Goal: Information Seeking & Learning: Learn about a topic

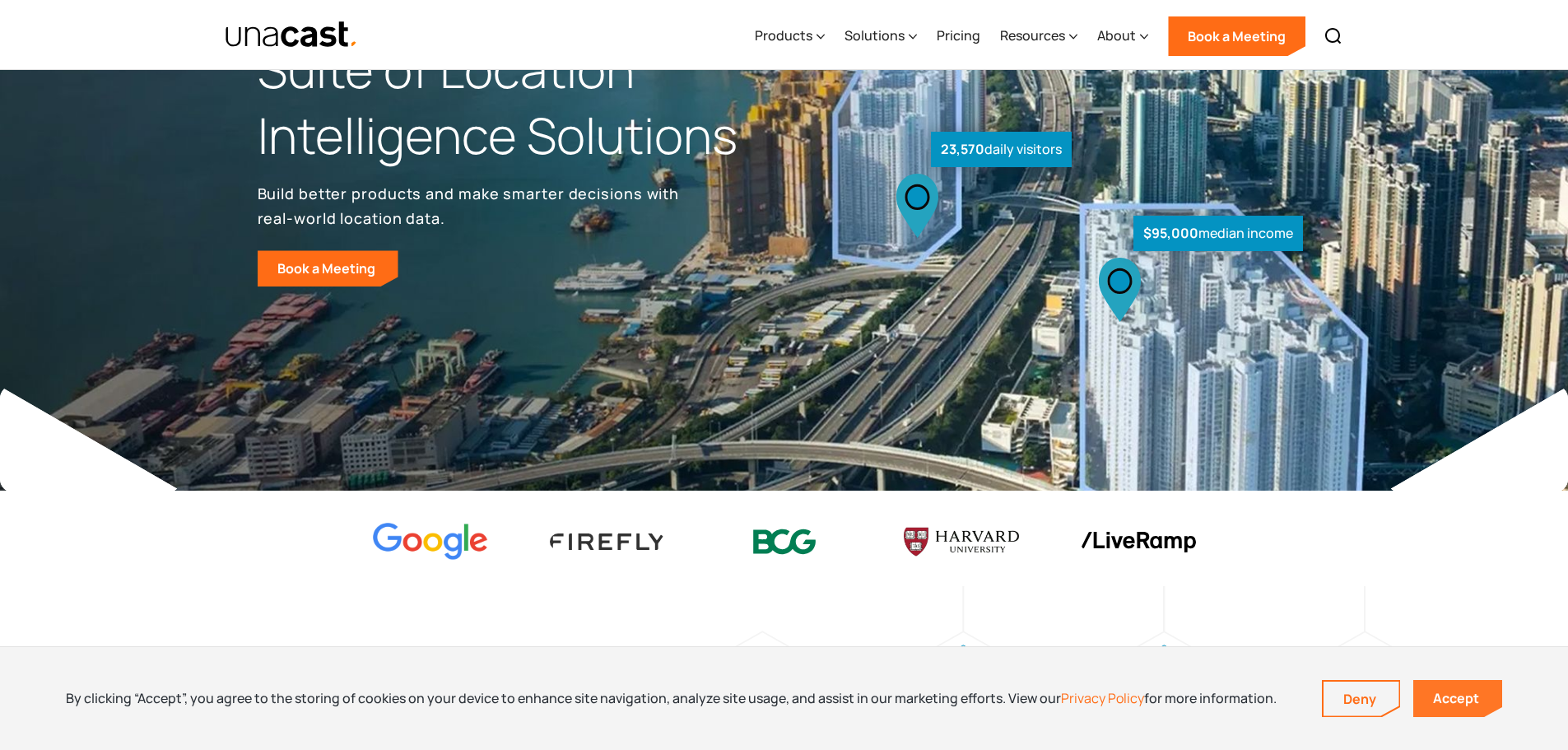
click at [1473, 707] on link "Accept" at bounding box center [1457, 698] width 88 height 37
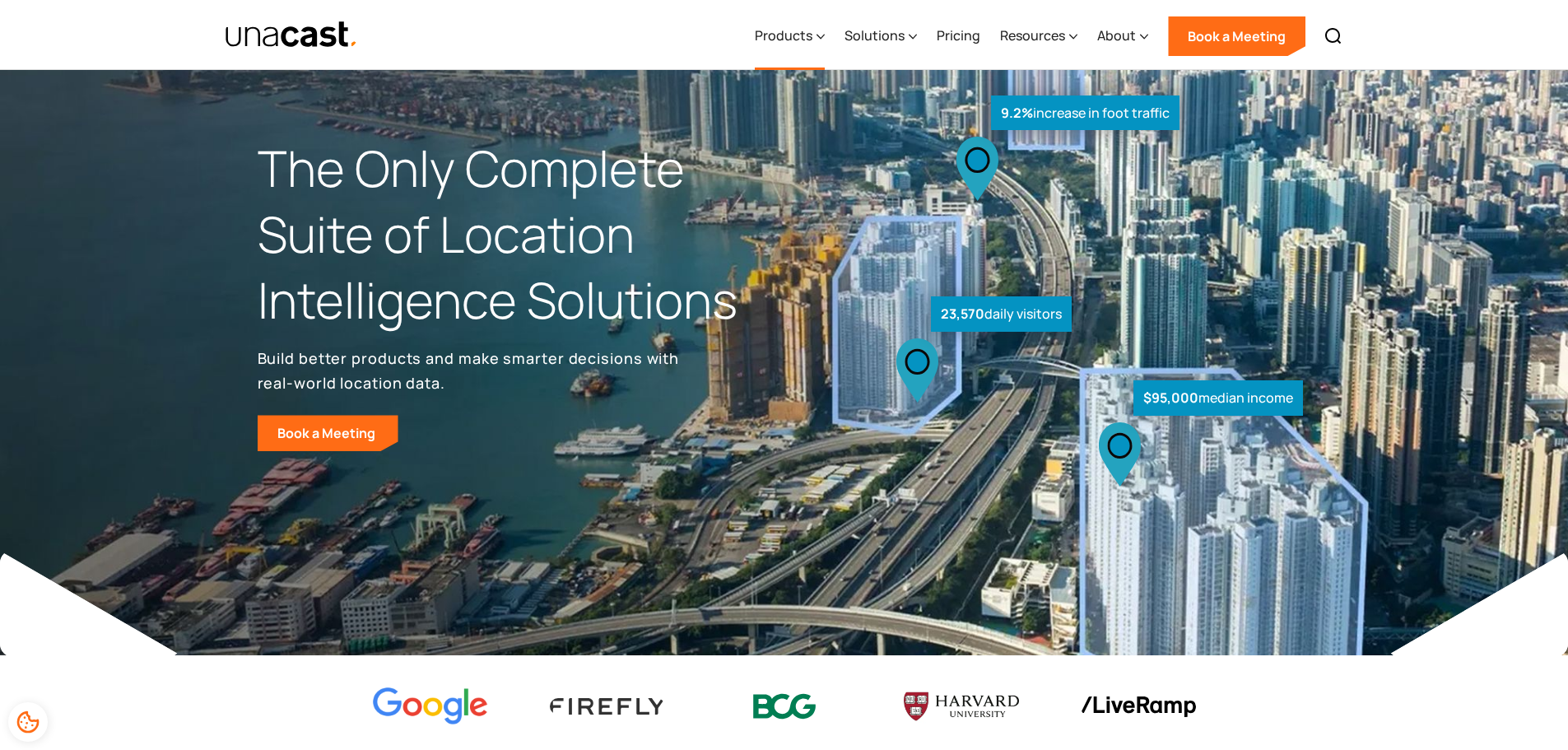
click at [782, 38] on div "Products" at bounding box center [784, 35] width 58 height 20
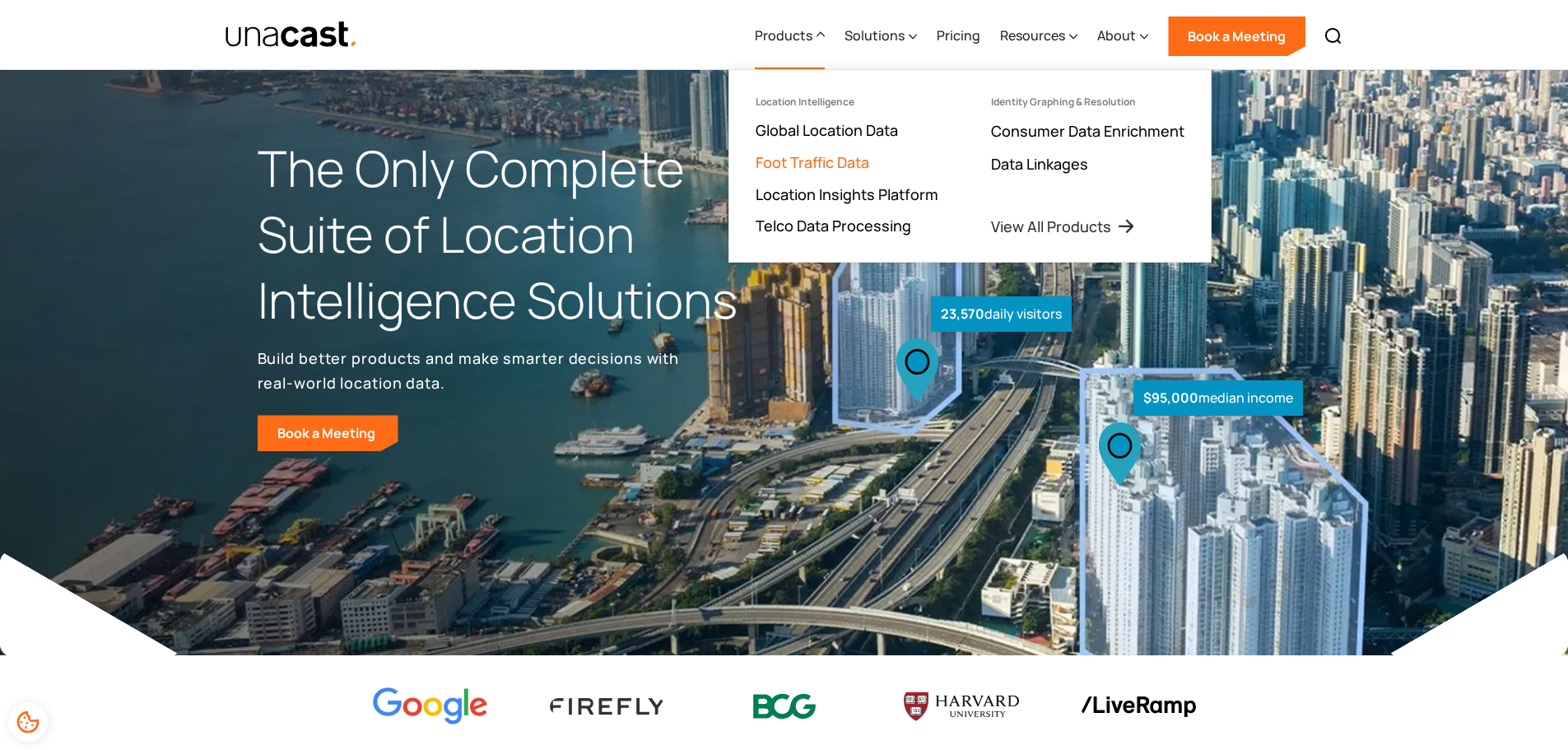
click at [840, 161] on link "Foot Traffic Data" at bounding box center [813, 162] width 114 height 20
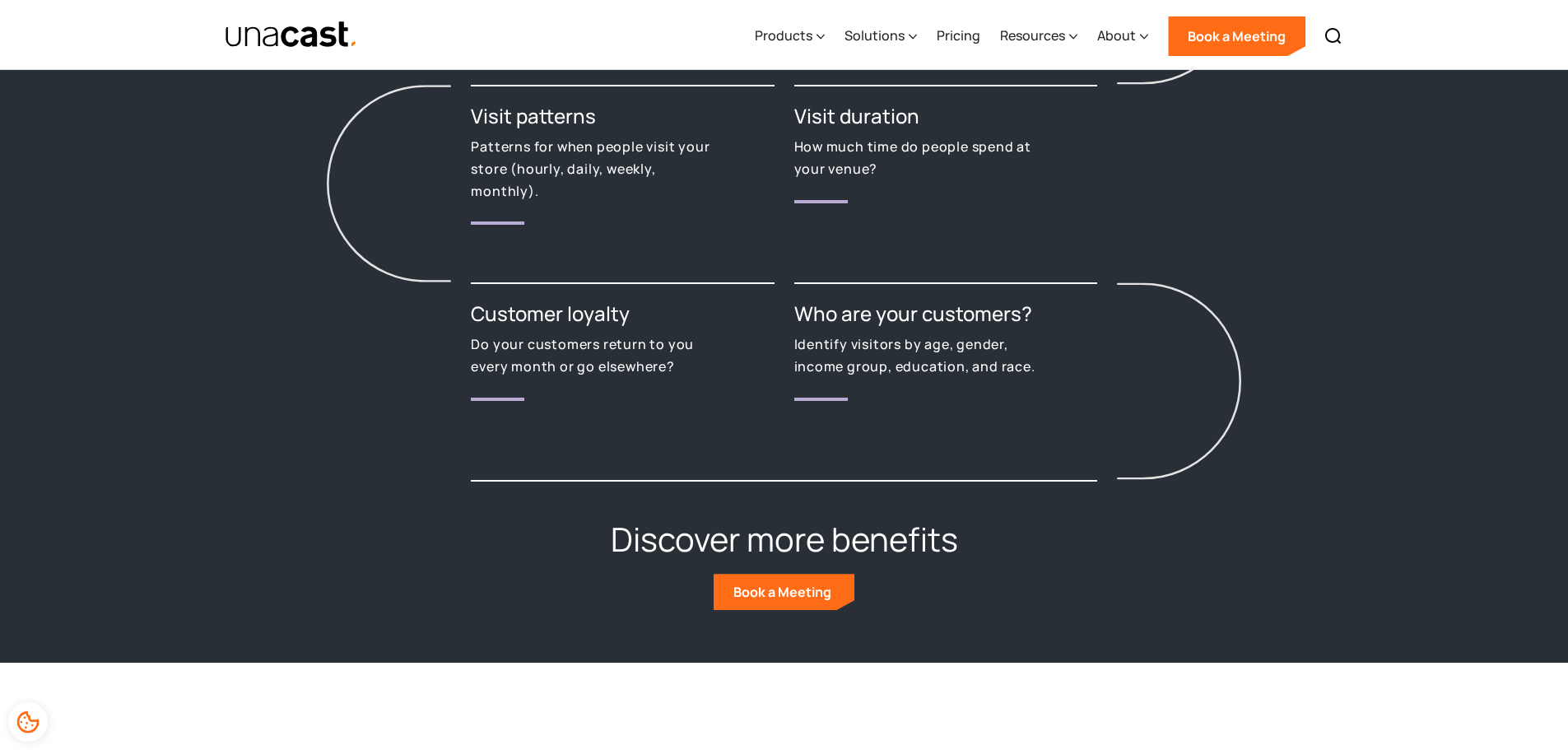
scroll to position [2304, 0]
